Goal: Information Seeking & Learning: Find specific page/section

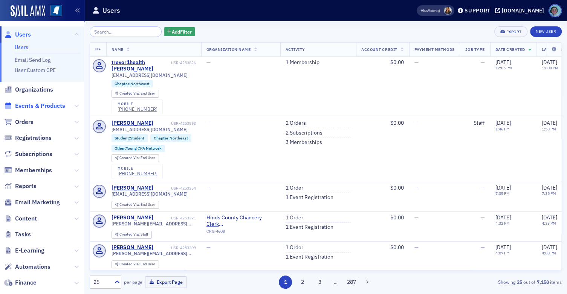
click at [40, 105] on span "Events & Products" at bounding box center [40, 106] width 50 height 8
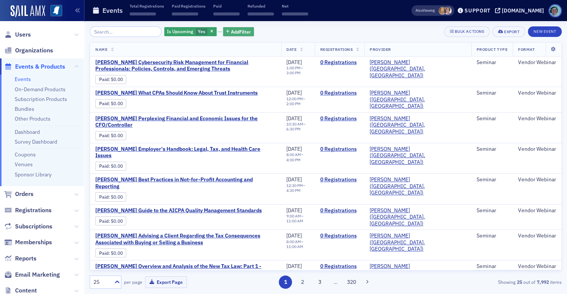
click at [233, 28] on span "Add Filter" at bounding box center [241, 31] width 20 height 7
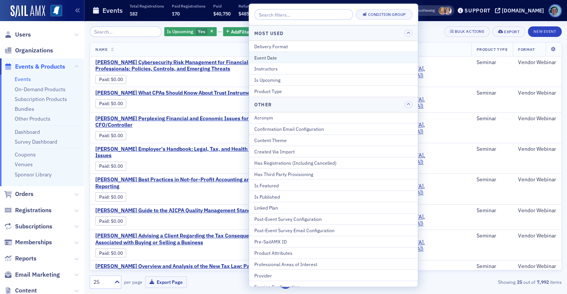
click at [282, 56] on div "Event Date" at bounding box center [333, 57] width 158 height 7
select select "7"
select select "2025"
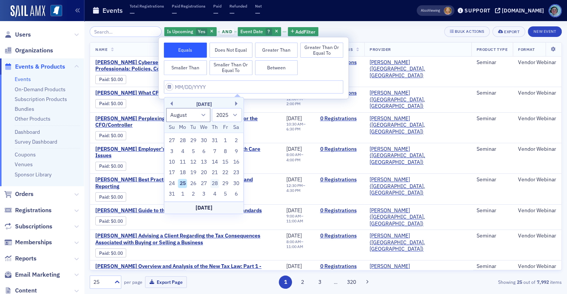
click at [212, 180] on div "28" at bounding box center [214, 183] width 9 height 9
type input "[DATE]"
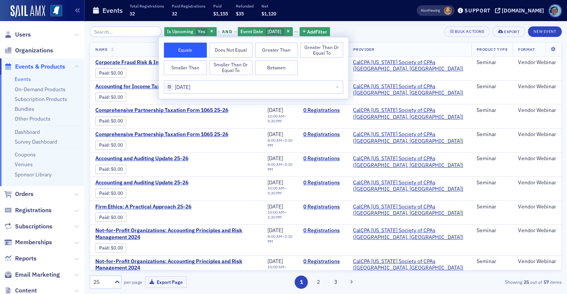
click at [360, 23] on div "Is Upcoming Yes and Event Date [DATE] Add Filter Bulk Actions Export New Event …" at bounding box center [326, 157] width 472 height 273
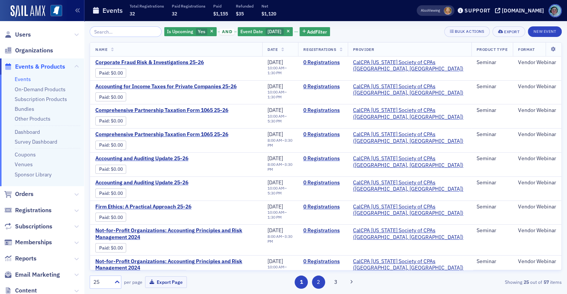
click at [337, 280] on button "3" at bounding box center [335, 282] width 13 height 13
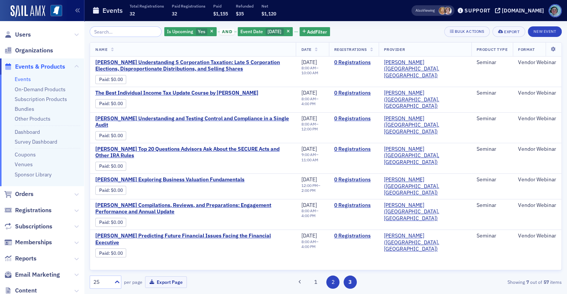
click at [332, 283] on button "2" at bounding box center [332, 282] width 13 height 13
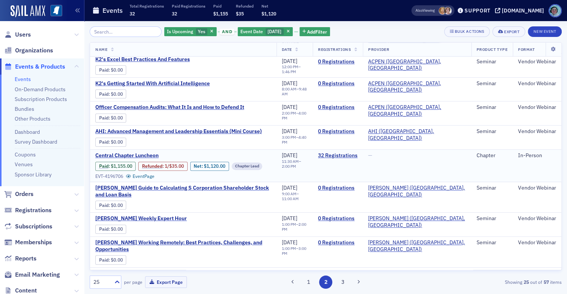
scroll to position [394, 0]
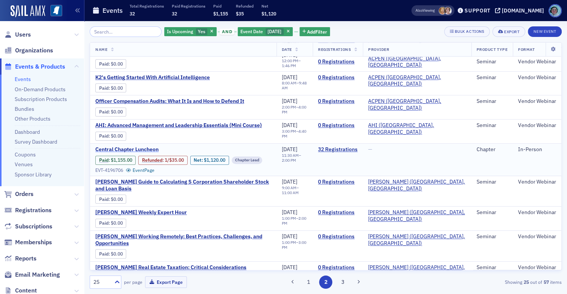
click at [139, 148] on span "Central Chapter Luncheon" at bounding box center [158, 149] width 127 height 7
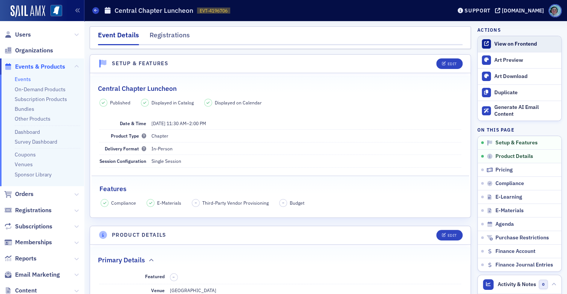
click at [522, 41] on div "View on Frontend" at bounding box center [525, 44] width 63 height 7
